Goal: Check status

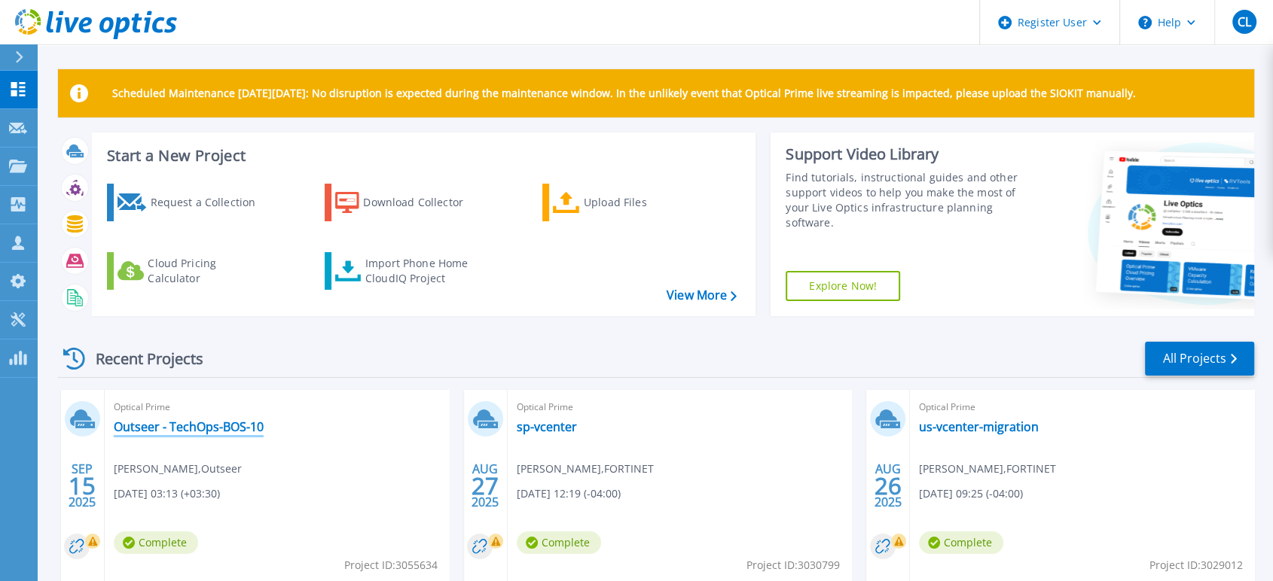
click at [186, 426] on link "Outseer - TechOps-BOS-10" at bounding box center [189, 427] width 150 height 15
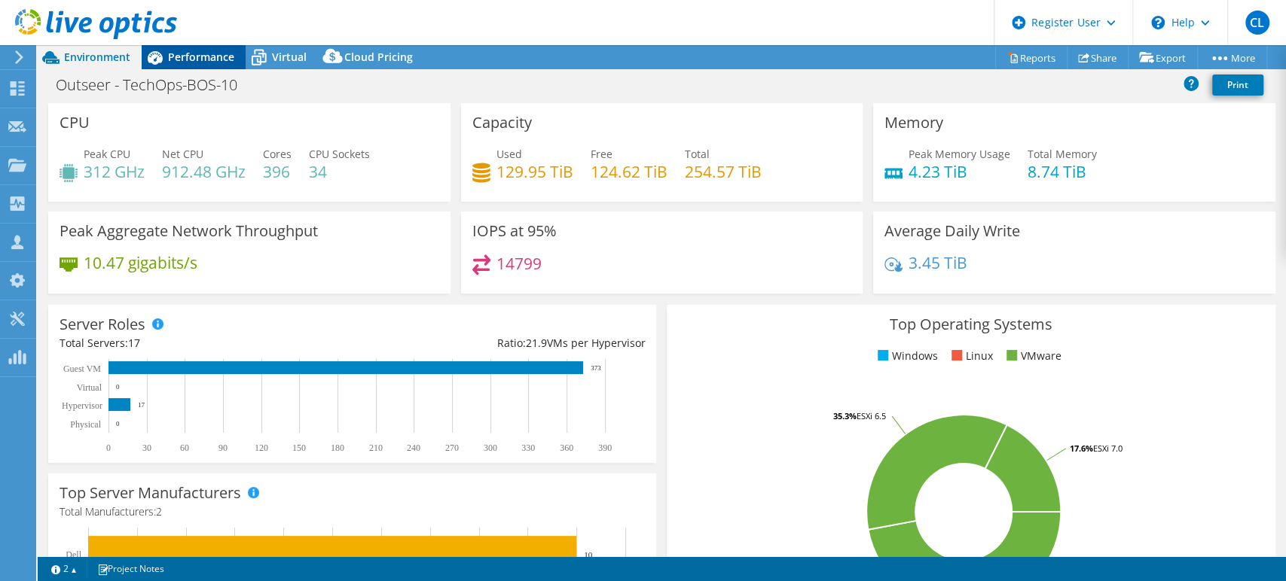
click at [182, 55] on span "Performance" at bounding box center [201, 57] width 66 height 14
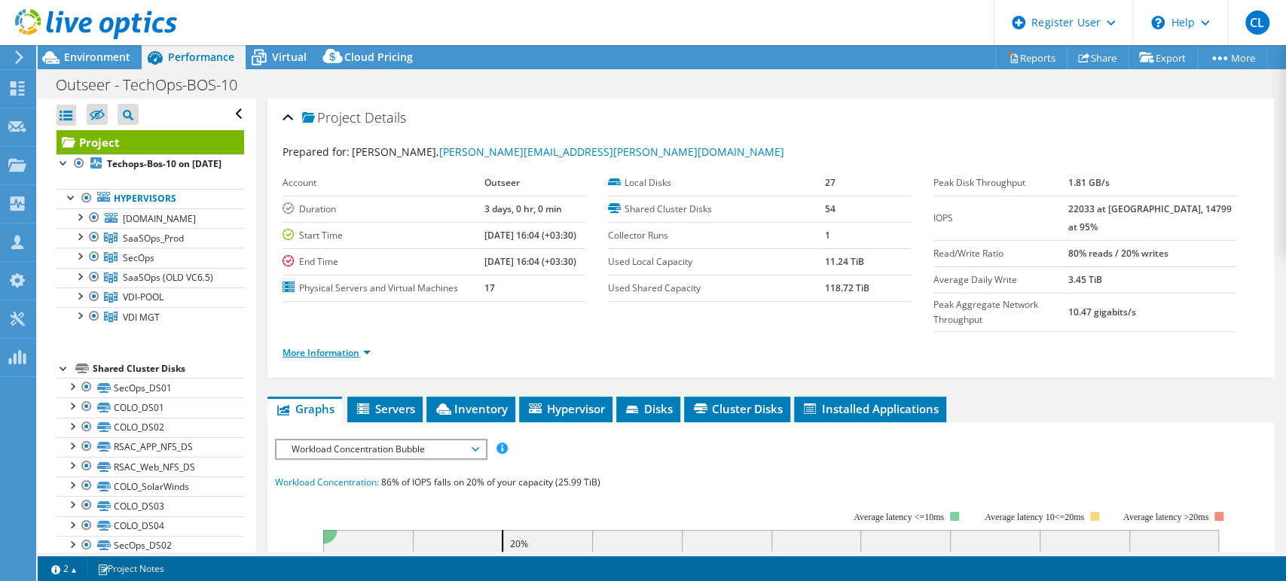
click at [358, 346] on link "More Information" at bounding box center [326, 352] width 88 height 13
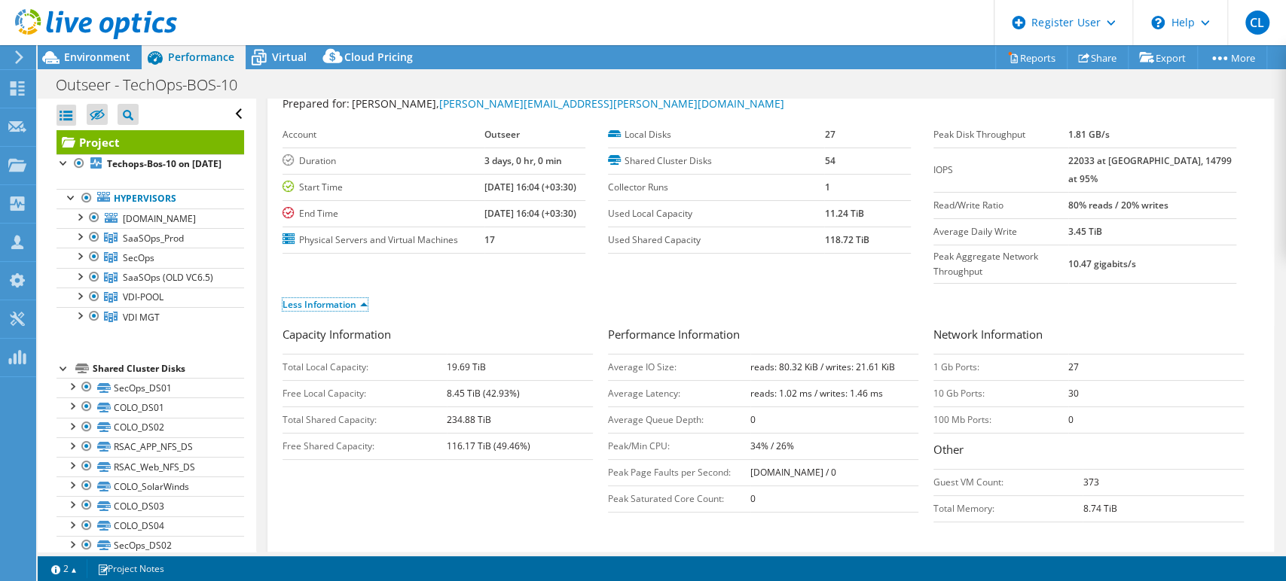
scroll to position [49, 0]
